Goal: Navigation & Orientation: Find specific page/section

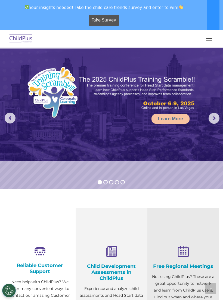
scroll to position [310, 0]
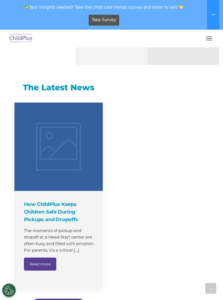
select select "MEDIUM"
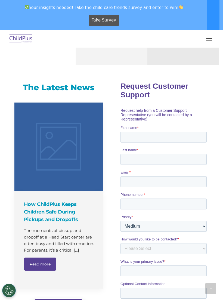
click at [213, 35] on button "button" at bounding box center [208, 38] width 11 height 9
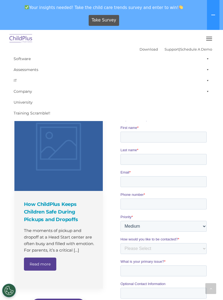
scroll to position [309, 0]
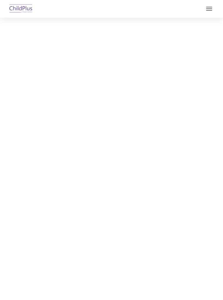
click at [100, 26] on html "Download Support | Schedule A Demo Search for: Search MENU MENU Software ChildP…" at bounding box center [111, 13] width 223 height 26
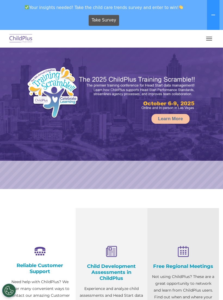
select select "MEDIUM"
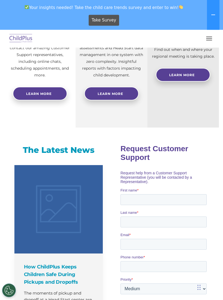
scroll to position [242, 0]
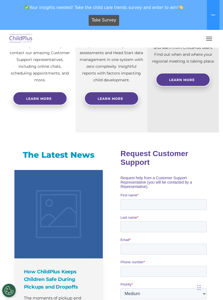
click at [214, 14] on icon at bounding box center [213, 15] width 4 height 4
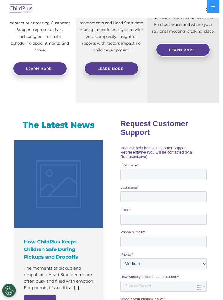
click at [201, 10] on div at bounding box center [111, 8] width 201 height 13
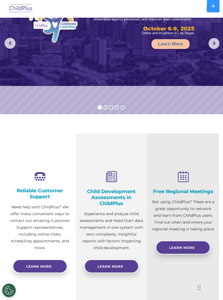
scroll to position [45, 0]
click at [214, 7] on icon at bounding box center [213, 6] width 4 height 4
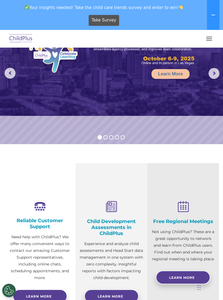
click at [207, 42] on button "button" at bounding box center [208, 38] width 11 height 9
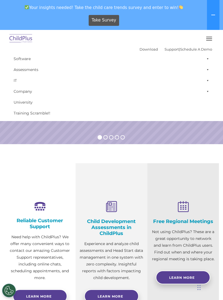
click at [204, 59] on span at bounding box center [206, 58] width 5 height 11
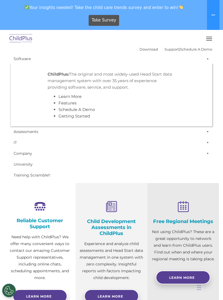
click at [204, 59] on span at bounding box center [206, 58] width 5 height 11
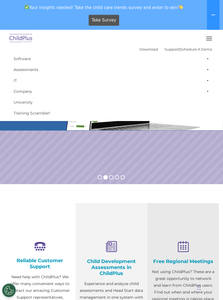
scroll to position [0, 0]
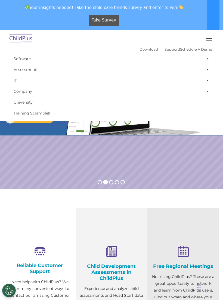
click at [210, 37] on button "button" at bounding box center [208, 38] width 11 height 9
